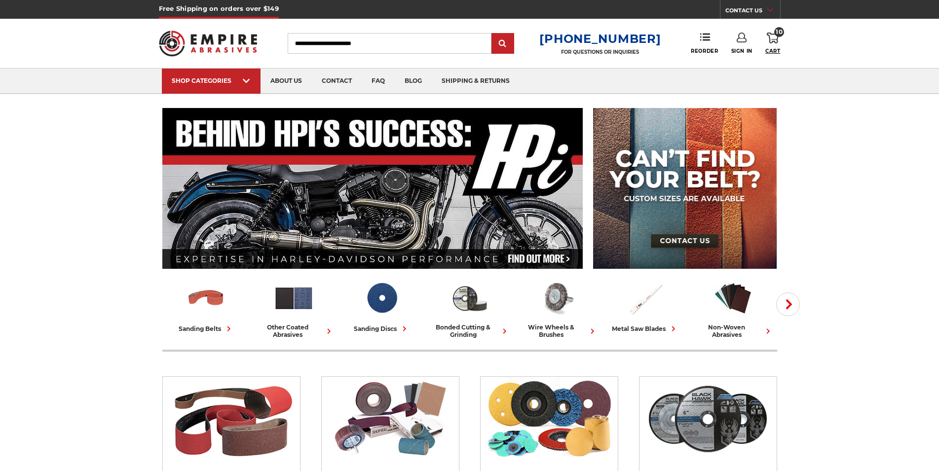
click at [782, 33] on span "10" at bounding box center [779, 32] width 10 height 10
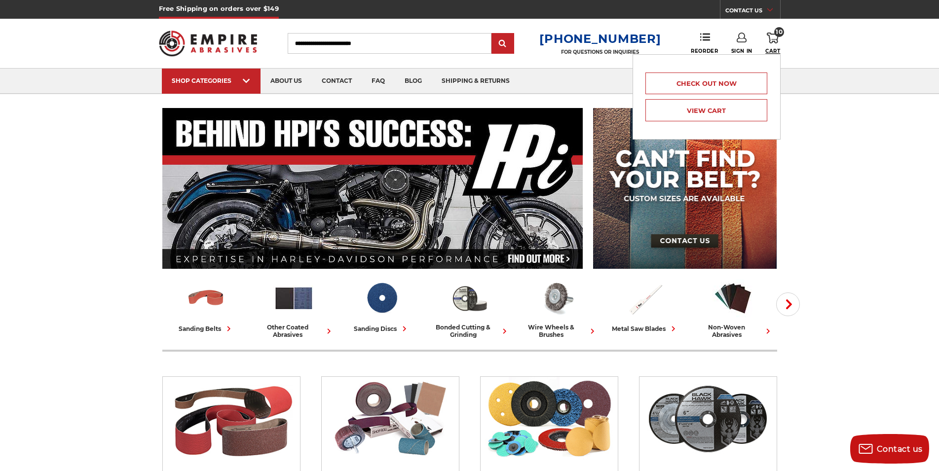
click at [782, 33] on span "10" at bounding box center [779, 32] width 10 height 10
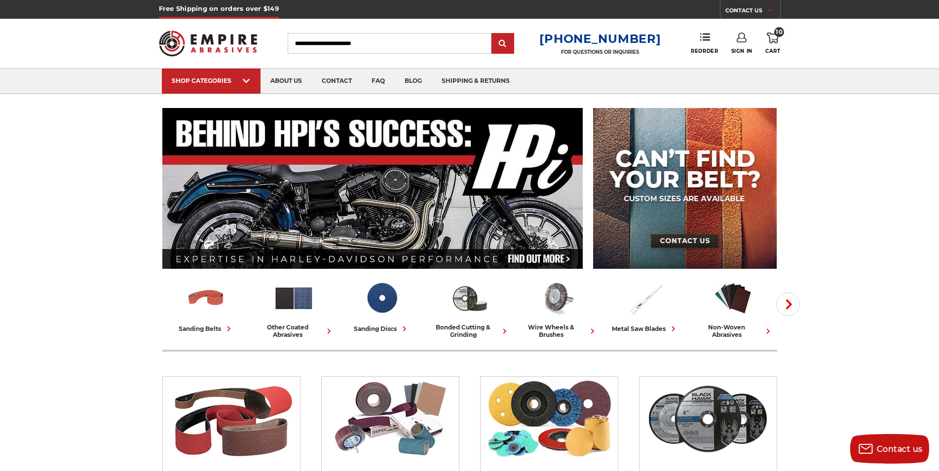
click at [773, 47] on link "10 Cart" at bounding box center [772, 44] width 15 height 22
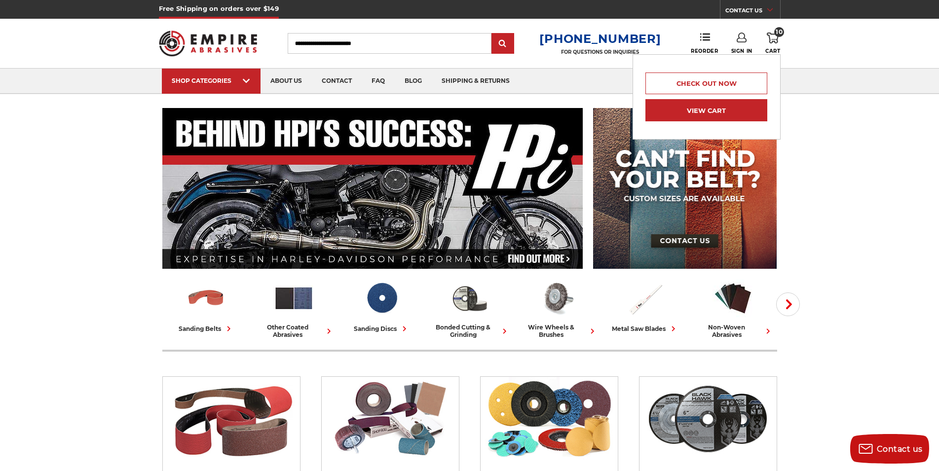
click at [722, 113] on link "View Cart" at bounding box center [705, 110] width 121 height 22
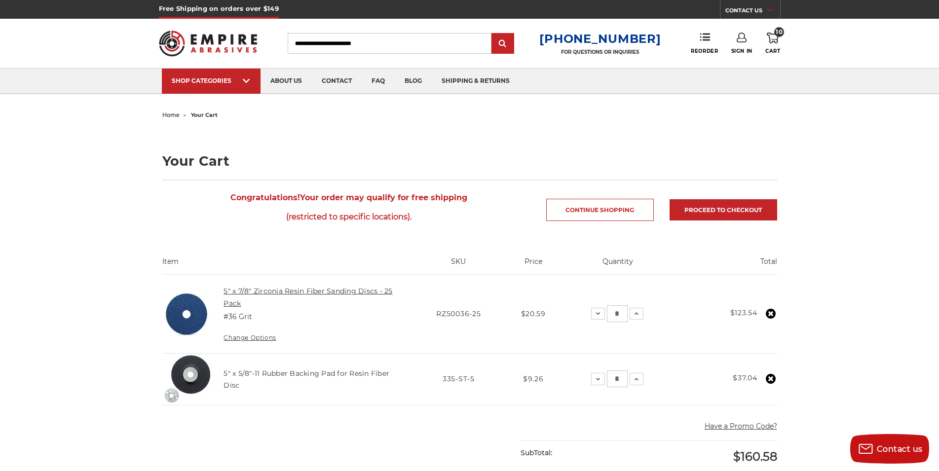
click at [251, 293] on link "5" x 7/8" Zirconia Resin Fiber Sanding Discs - 25 Pack" at bounding box center [307, 297] width 169 height 21
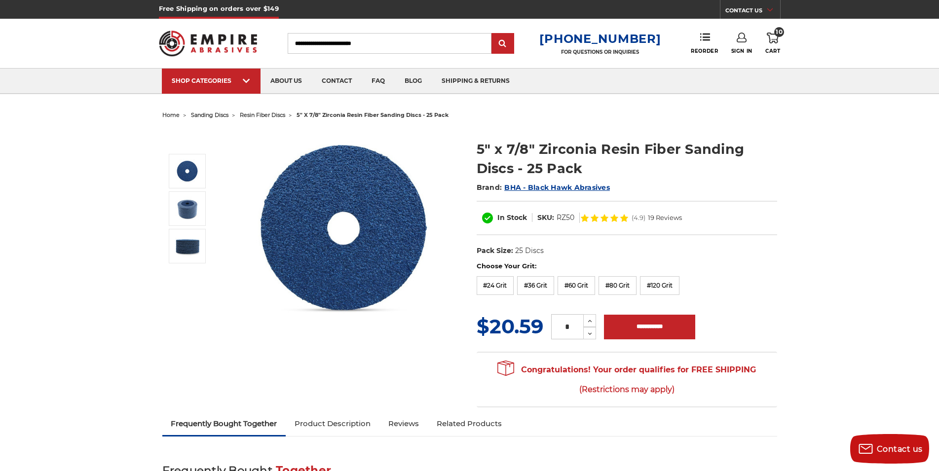
click at [208, 37] on img at bounding box center [208, 43] width 99 height 38
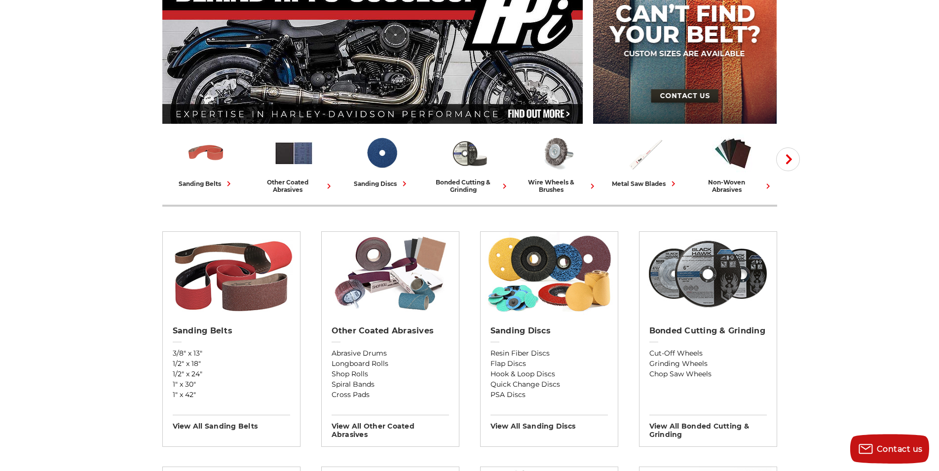
scroll to position [169, 0]
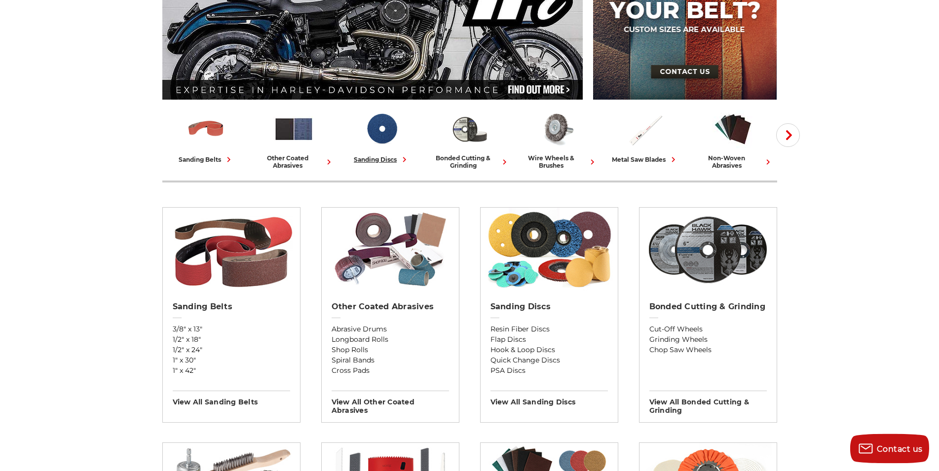
click at [366, 158] on div "sanding discs" at bounding box center [382, 159] width 56 height 10
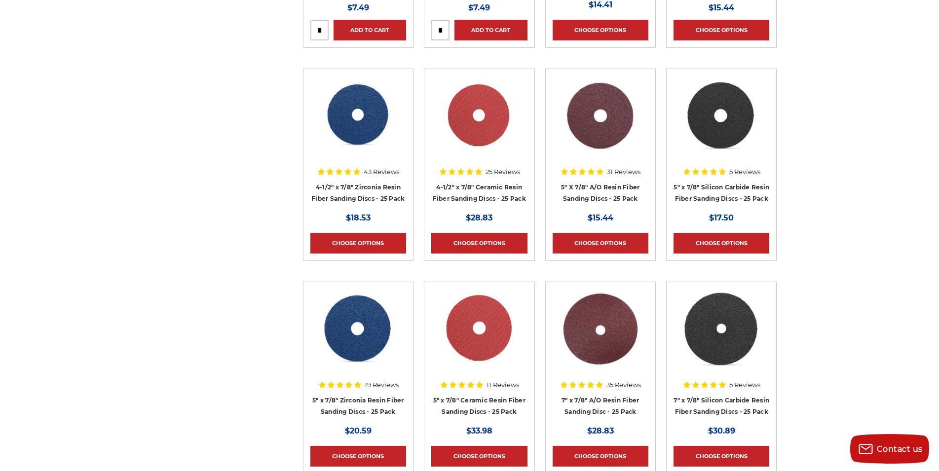
scroll to position [1012, 0]
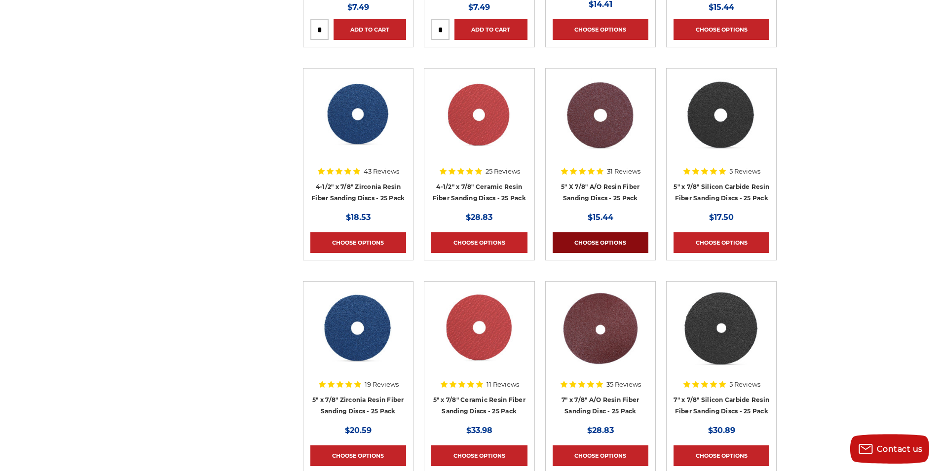
click at [593, 243] on link "Choose Options" at bounding box center [600, 242] width 96 height 21
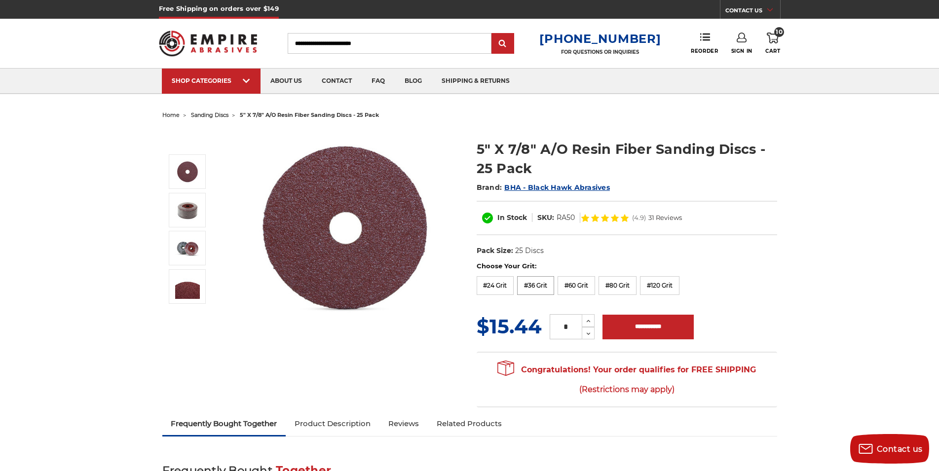
click at [537, 285] on label "#36 Grit" at bounding box center [535, 285] width 37 height 19
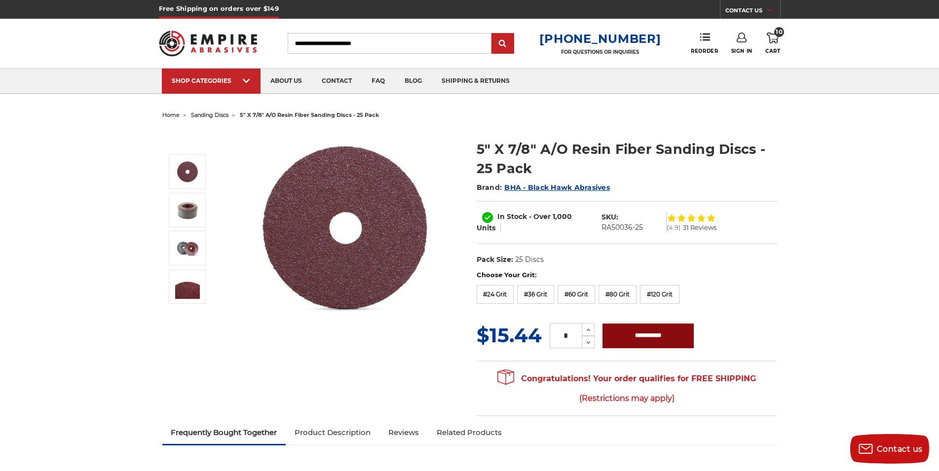
click at [626, 331] on input "**********" at bounding box center [647, 336] width 91 height 25
type input "**********"
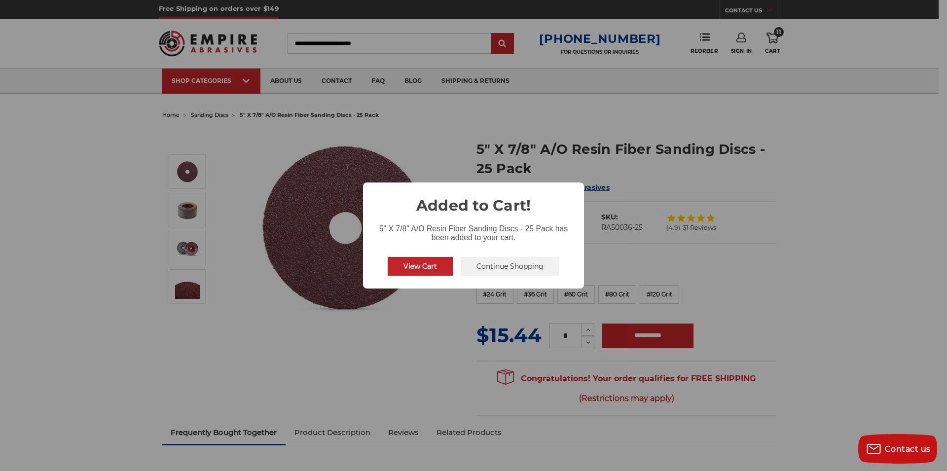
click at [414, 269] on button "View Cart" at bounding box center [420, 266] width 65 height 19
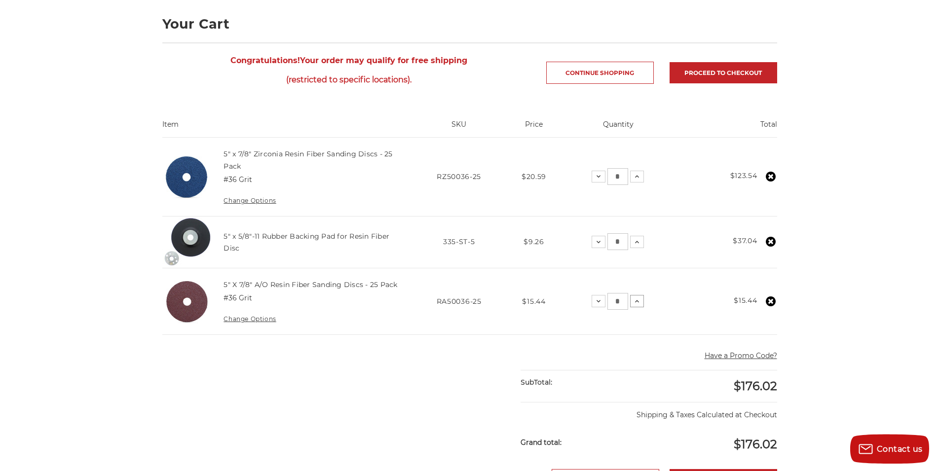
click at [640, 305] on icon at bounding box center [637, 301] width 8 height 8
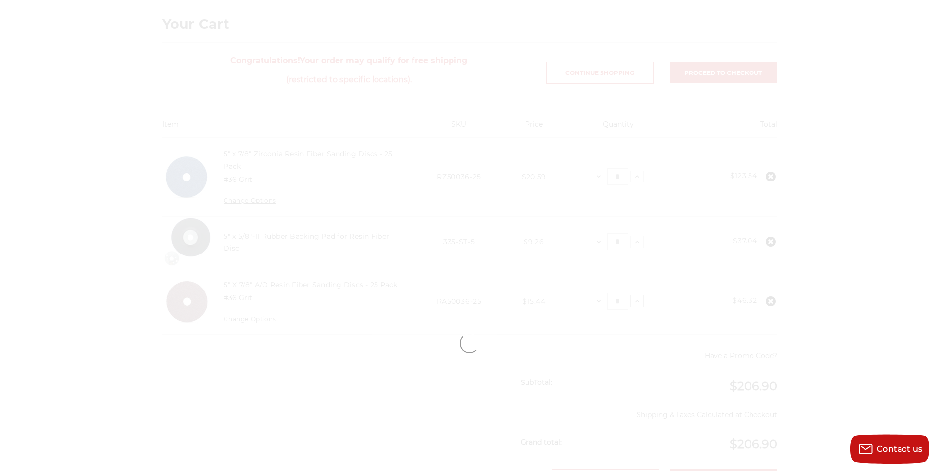
click at [640, 308] on main "home your cart Your Cart Congratulations! Your order may qualify for free shipp…" at bounding box center [469, 343] width 625 height 745
click at [640, 308] on div at bounding box center [470, 343] width 698 height 745
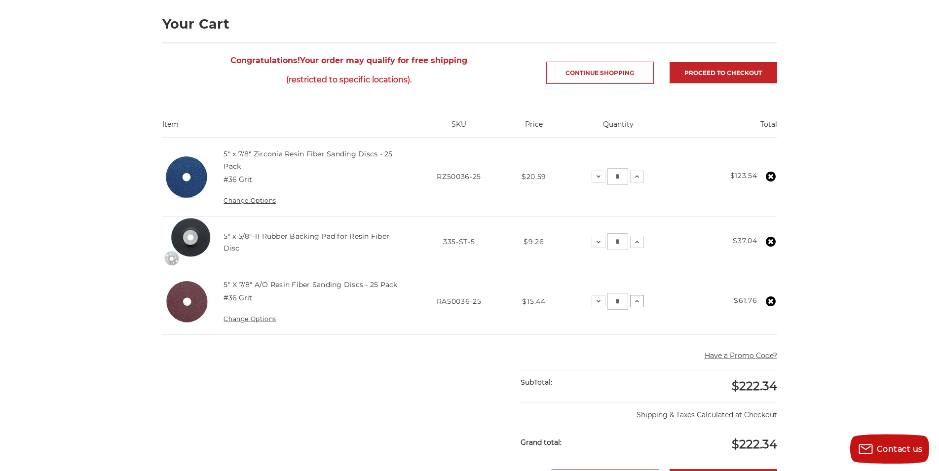
click at [639, 302] on use at bounding box center [637, 301] width 4 height 2
click at [772, 306] on icon at bounding box center [771, 301] width 10 height 10
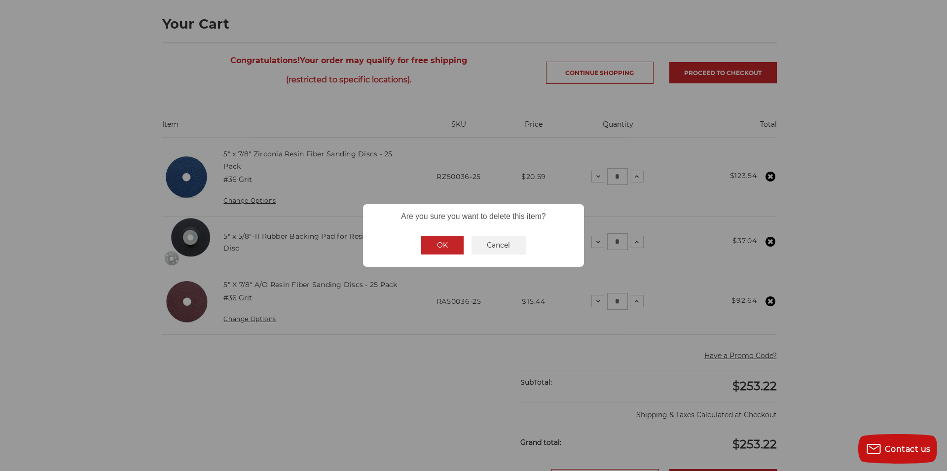
click at [436, 241] on button "OK" at bounding box center [442, 245] width 42 height 19
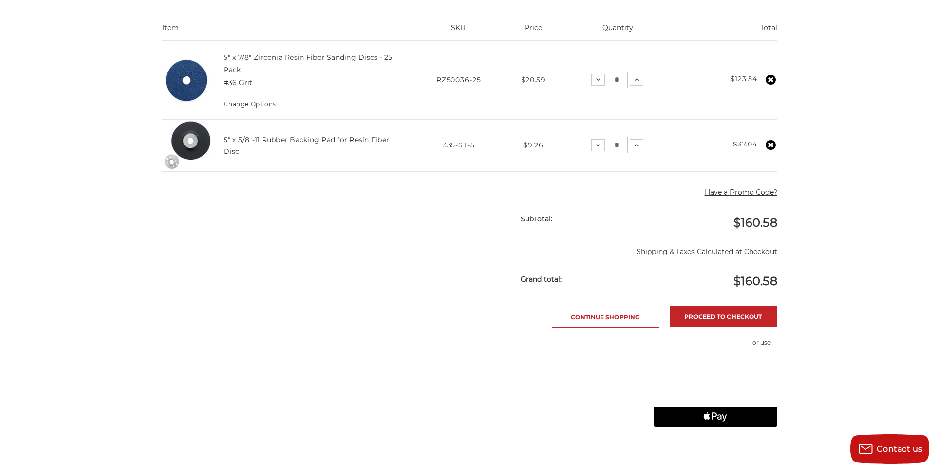
scroll to position [244, 0]
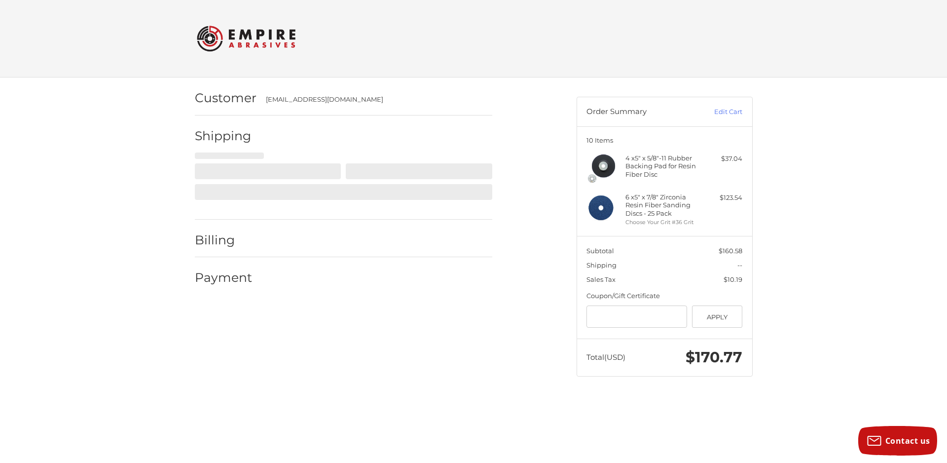
select select "**"
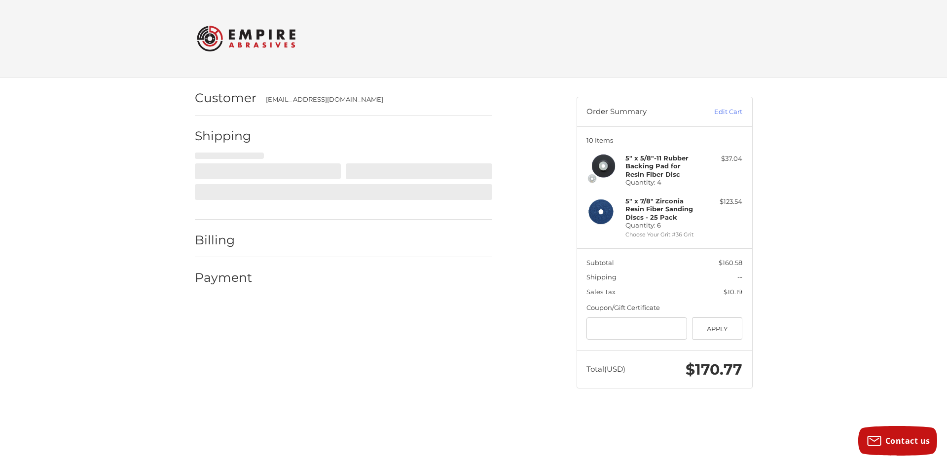
select select "**"
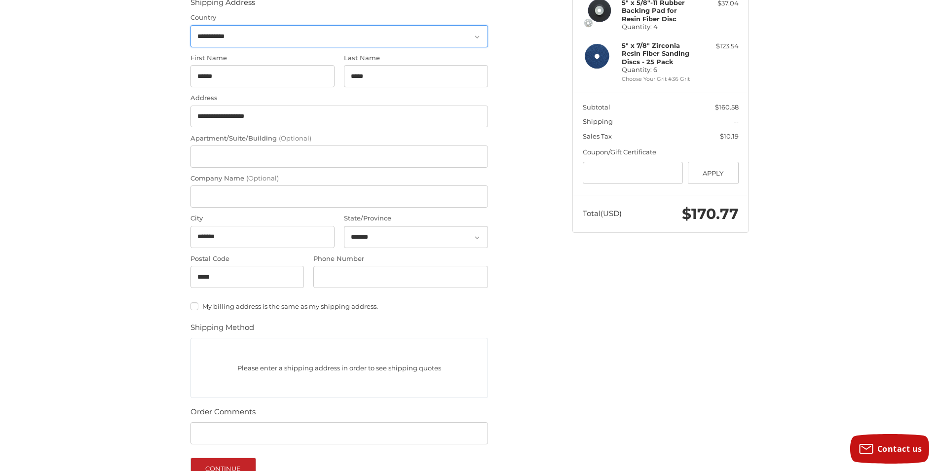
scroll to position [165, 0]
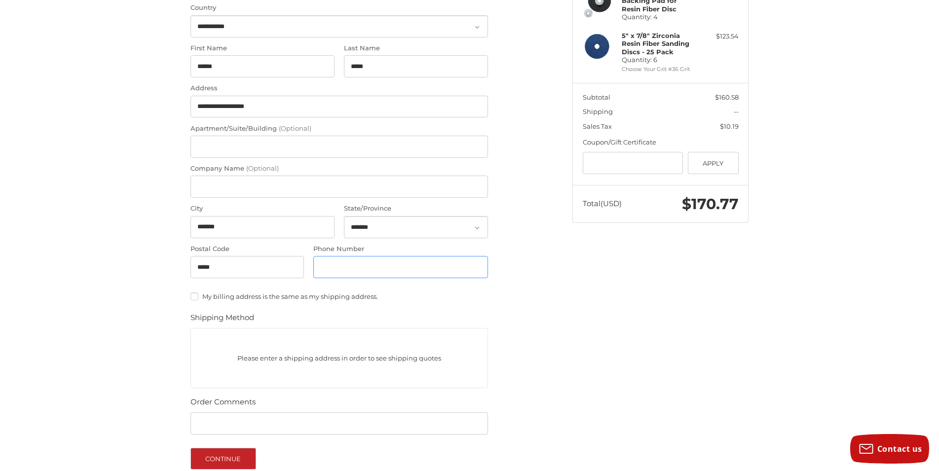
click at [333, 268] on input "Phone Number" at bounding box center [400, 267] width 175 height 22
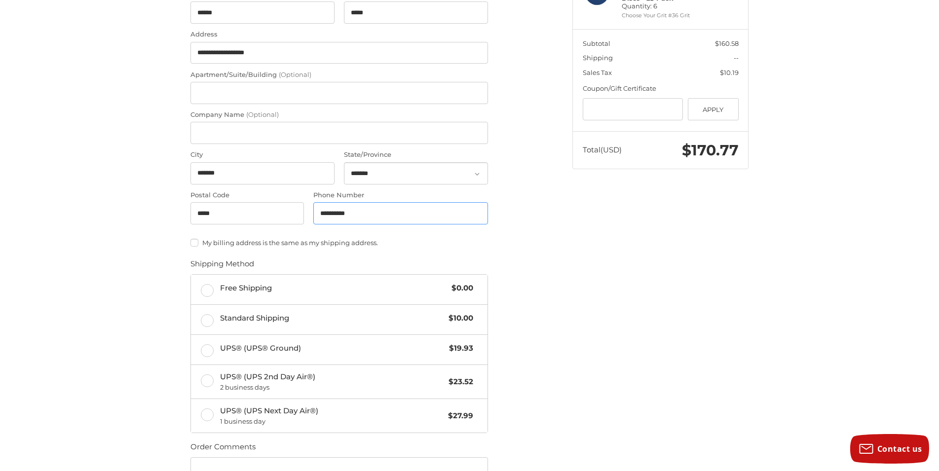
scroll to position [226, 0]
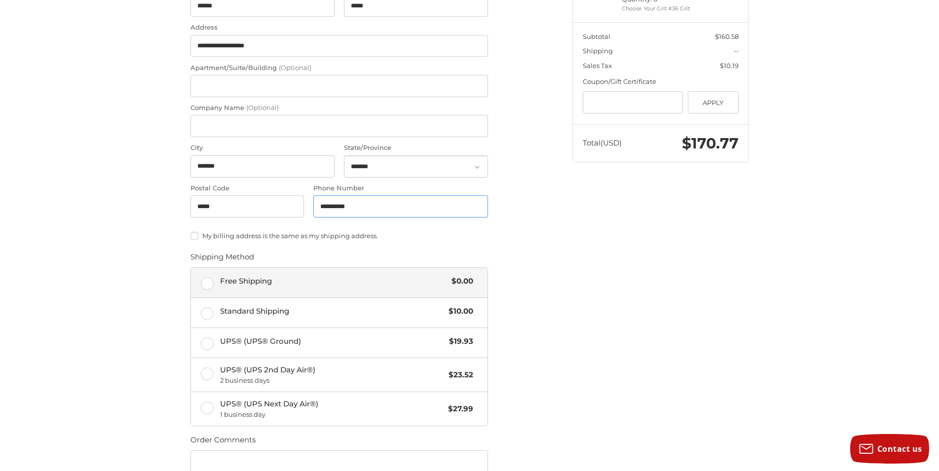
type input "**********"
click at [205, 284] on label "Free Shipping $0.00" at bounding box center [339, 283] width 296 height 30
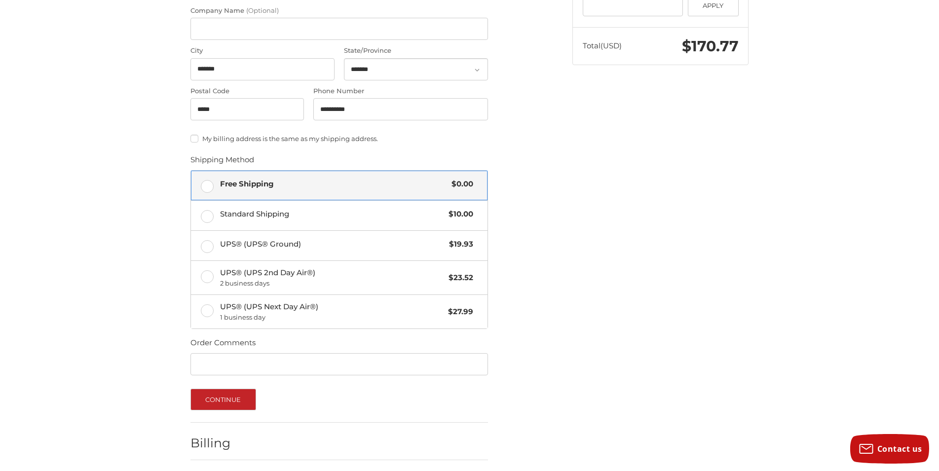
scroll to position [326, 0]
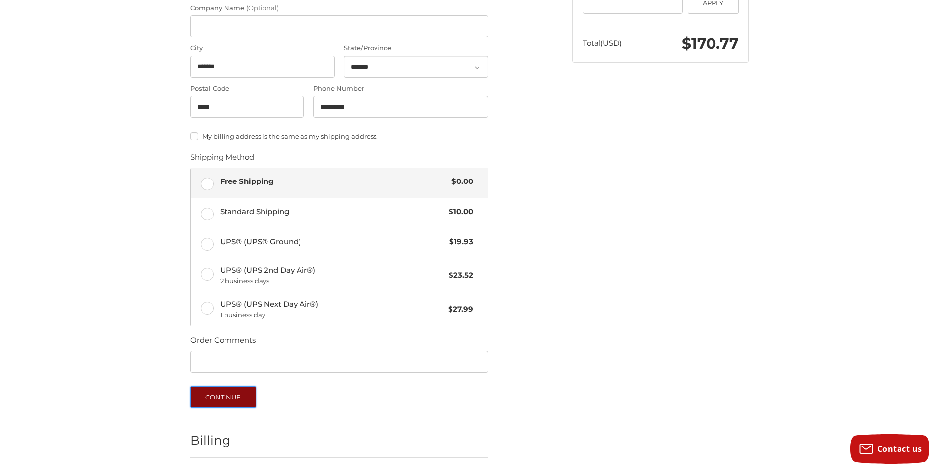
click at [213, 397] on button "Continue" at bounding box center [223, 397] width 66 height 22
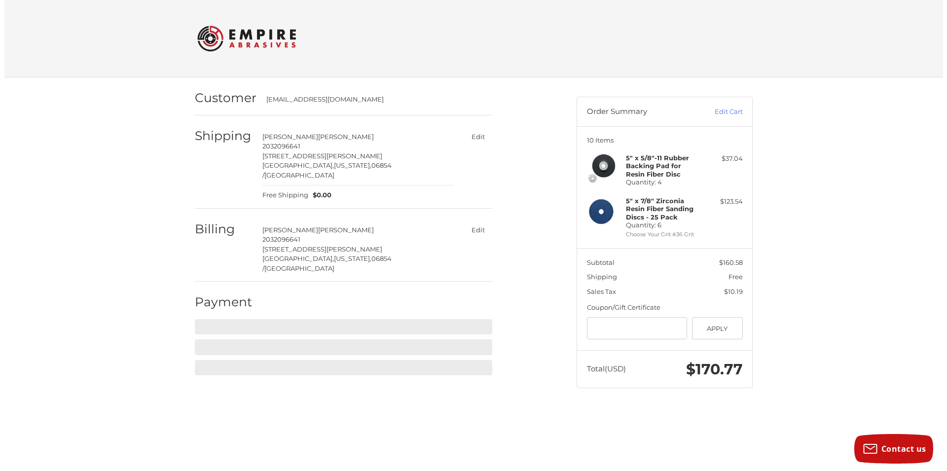
scroll to position [0, 0]
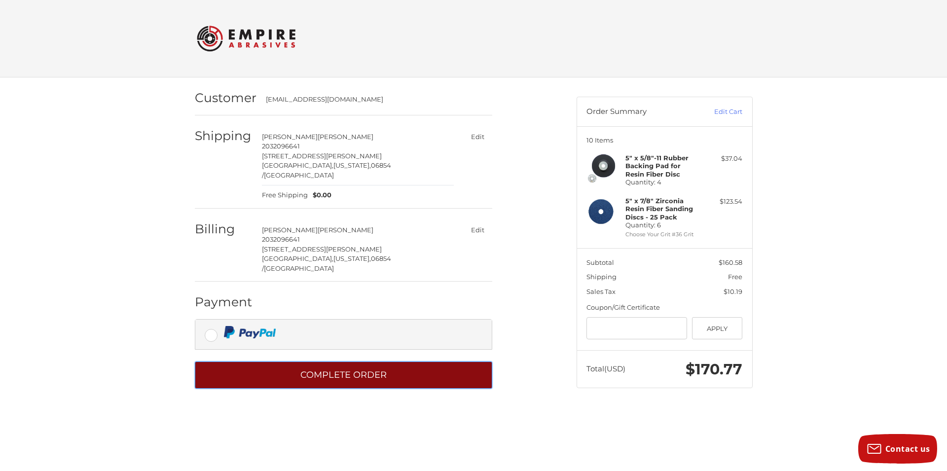
click at [350, 362] on button "Complete order" at bounding box center [343, 375] width 297 height 27
